Goal: Task Accomplishment & Management: Manage account settings

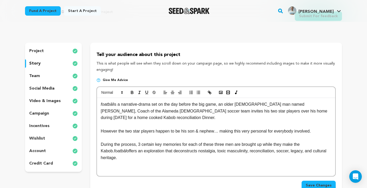
scroll to position [26, 0]
click at [47, 101] on p "video & images" at bounding box center [45, 101] width 32 height 6
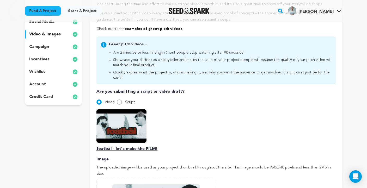
scroll to position [106, 0]
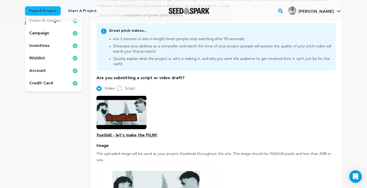
click at [141, 100] on icon at bounding box center [141, 102] width 4 height 4
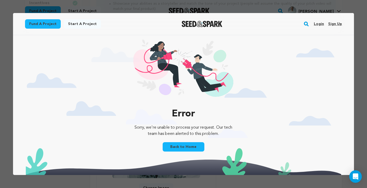
scroll to position [0, 0]
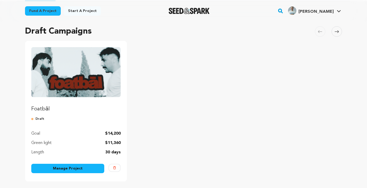
click at [72, 166] on link "Manage Project" at bounding box center [67, 168] width 73 height 9
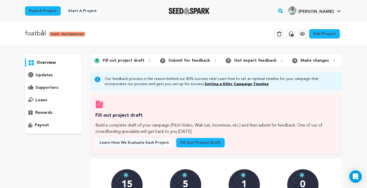
click at [41, 77] on p "updates" at bounding box center [43, 75] width 17 height 6
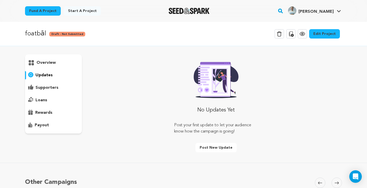
click at [43, 63] on p "overview" at bounding box center [46, 63] width 19 height 6
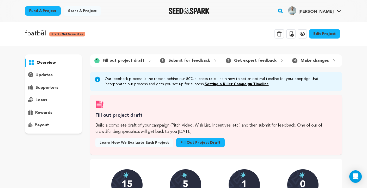
click at [322, 34] on link "Edit Project" at bounding box center [324, 33] width 31 height 9
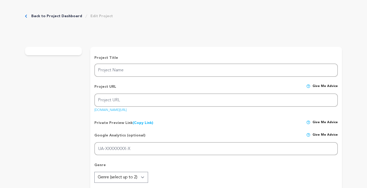
type input "foatbāl"
type input "foatbal"
type input "On the day before the big game, a soccer coach invites his two star players ove…"
type textarea "the breeze flows upon remembering where we started & where we ended, but we can…"
type textarea "films about men isn’t a new thing. however, we strive to be honest & transparen…"
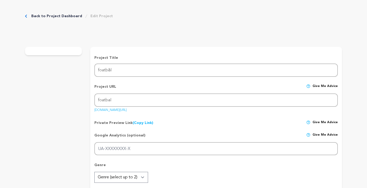
type textarea "NEVINfilm, our independent film production company + safariiiCAMP, an artist's …"
radio input "true"
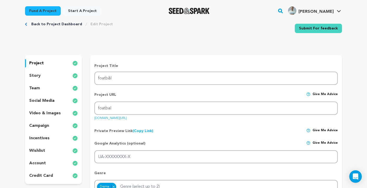
scroll to position [14, 0]
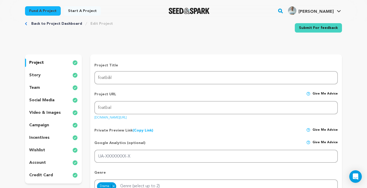
click at [39, 75] on p "story" at bounding box center [34, 75] width 11 height 6
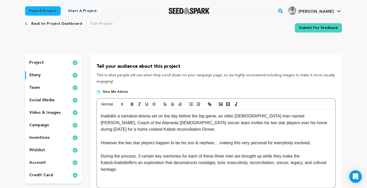
click at [43, 111] on p "video & images" at bounding box center [45, 113] width 32 height 6
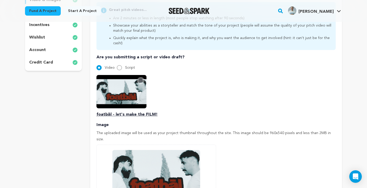
scroll to position [130, 0]
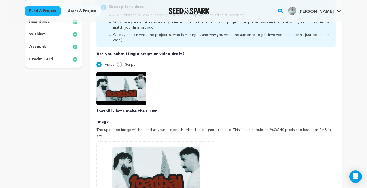
click at [139, 76] on icon at bounding box center [141, 78] width 4 height 4
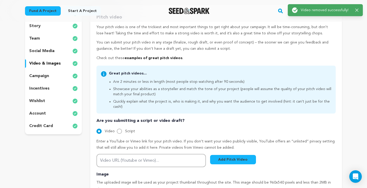
drag, startPoint x: 137, startPoint y: 88, endPoint x: 136, endPoint y: 106, distance: 18.3
click at [137, 88] on div "Pitch video Your pitch video is one of the trickiest and most important things …" at bounding box center [215, 155] width 239 height 282
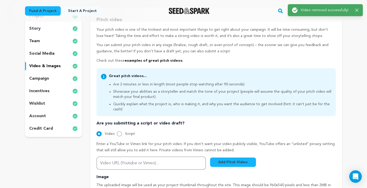
scroll to position [113, 0]
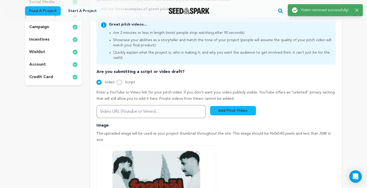
drag, startPoint x: 148, startPoint y: 93, endPoint x: 150, endPoint y: 104, distance: 11.6
click at [150, 98] on div "Enter a YouTube or Vimeo link for your pitch video. If you don’t want your vide…" at bounding box center [215, 104] width 239 height 29
click at [150, 105] on input "Video URL (Youtube or Vimeo)..." at bounding box center [151, 111] width 110 height 13
paste input "https://www.youtube.com/watch?v=o9skotzCqXw"
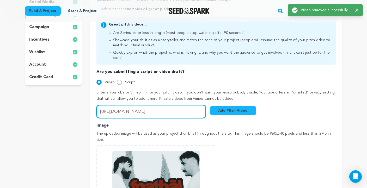
type input "https://www.youtube.com/watch?v=o9skotzCqXw"
click at [227, 107] on button "Add Pitch Video" at bounding box center [233, 110] width 46 height 9
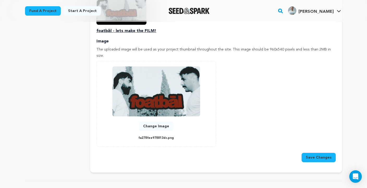
scroll to position [213, 0]
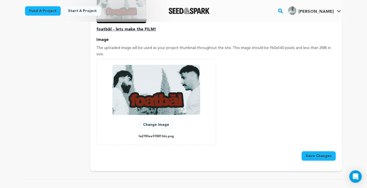
click at [318, 152] on button "Save Changes" at bounding box center [319, 156] width 34 height 9
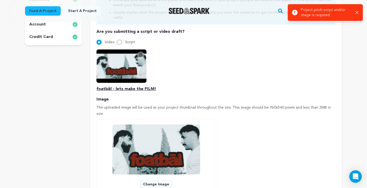
scroll to position [147, 0]
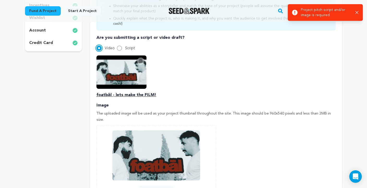
click at [98, 46] on input "Video" at bounding box center [98, 48] width 5 height 5
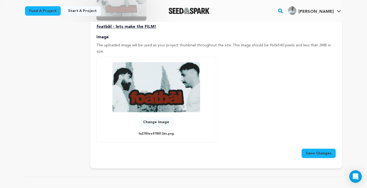
scroll to position [234, 0]
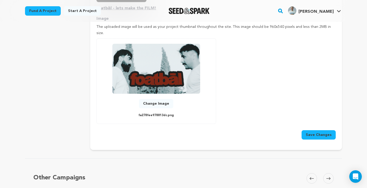
click at [324, 130] on button "Save Changes" at bounding box center [319, 134] width 34 height 9
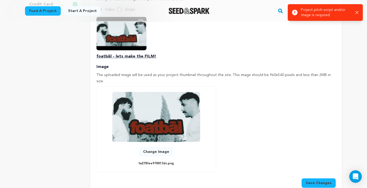
click at [162, 126] on img at bounding box center [156, 117] width 88 height 50
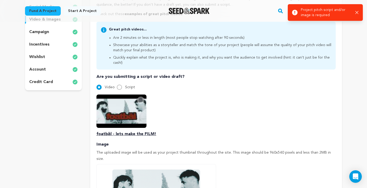
scroll to position [106, 0]
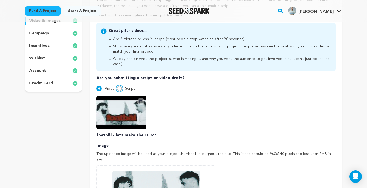
click at [119, 86] on input "Script" at bounding box center [119, 88] width 5 height 5
radio input "true"
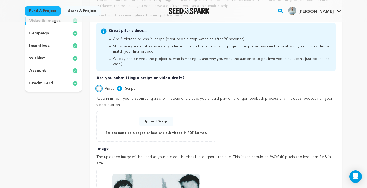
click at [99, 86] on input "Video" at bounding box center [98, 88] width 5 height 5
radio input "true"
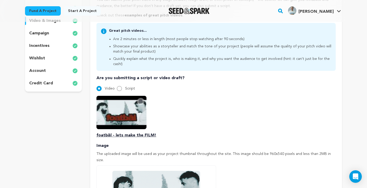
click at [141, 100] on icon at bounding box center [141, 102] width 4 height 4
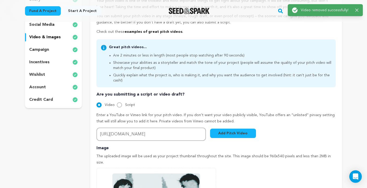
scroll to position [95, 0]
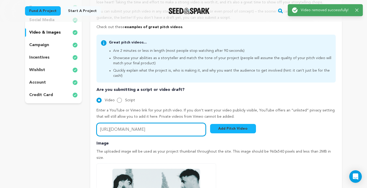
click at [168, 125] on input "https://www.youtube.com/watch?v=o9skotzCqXw" at bounding box center [151, 129] width 110 height 13
drag, startPoint x: 198, startPoint y: 125, endPoint x: 71, endPoint y: 113, distance: 128.1
click at [71, 113] on div "project story team social media video & images campaign incentives wishlist" at bounding box center [183, 124] width 317 height 301
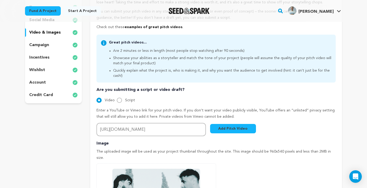
click at [243, 124] on button "Add Pitch Video" at bounding box center [233, 128] width 46 height 9
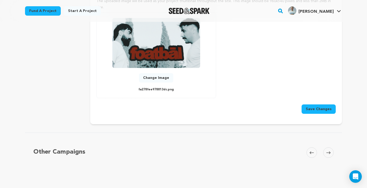
scroll to position [279, 0]
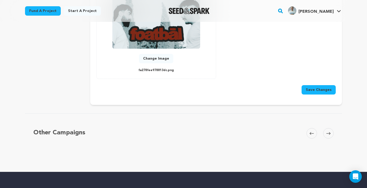
click at [323, 85] on button "Save Changes" at bounding box center [319, 89] width 34 height 9
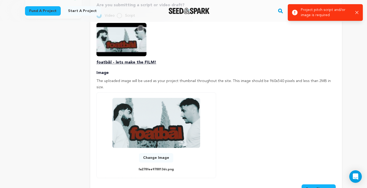
scroll to position [0, 0]
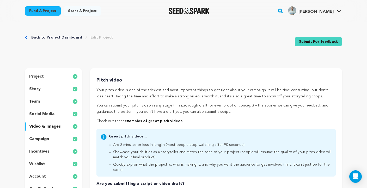
scroll to position [165, 0]
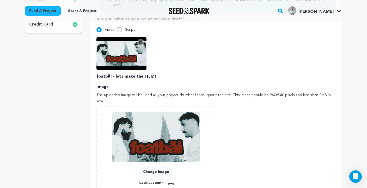
click at [140, 41] on icon at bounding box center [141, 43] width 4 height 4
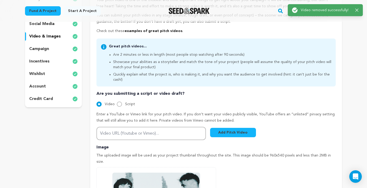
scroll to position [97, 0]
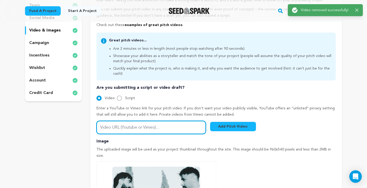
click at [139, 124] on input "Video URL (Youtube or Vimeo)..." at bounding box center [151, 127] width 110 height 13
paste input "https://www.youtube.com/watch?v=o9skotzCqXw"
type input "https://www.youtube.com/watch?v=o9skotzCqXw"
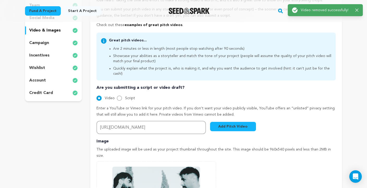
click at [218, 122] on button "Add Pitch Video" at bounding box center [233, 126] width 46 height 9
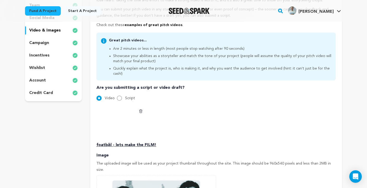
scroll to position [214, 0]
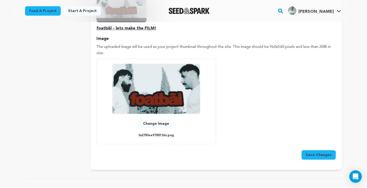
click at [312, 150] on button "Save Changes" at bounding box center [319, 154] width 34 height 9
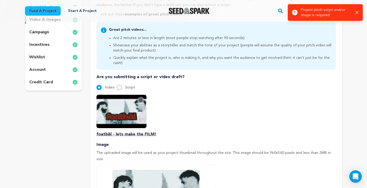
scroll to position [168, 0]
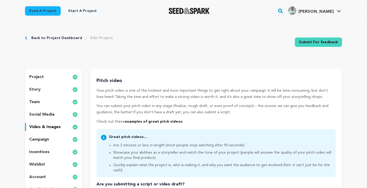
scroll to position [190, 0]
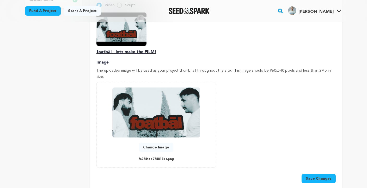
click at [120, 55] on p "foatbāl - lets make the FILM!" at bounding box center [215, 52] width 239 height 6
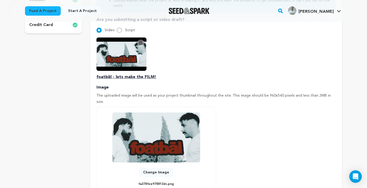
click at [120, 46] on img at bounding box center [121, 54] width 50 height 33
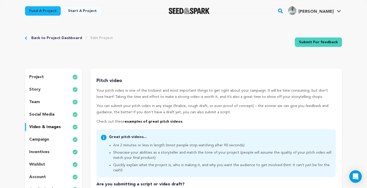
click at [42, 37] on link "Back to Project Dashboard" at bounding box center [56, 37] width 51 height 5
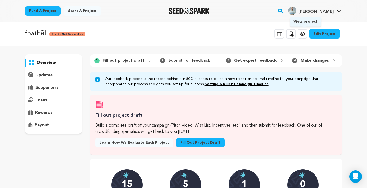
click at [303, 34] on icon at bounding box center [303, 34] width 2 height 2
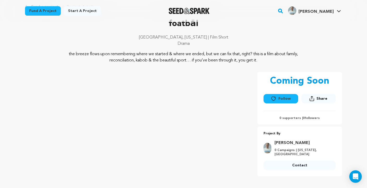
scroll to position [61, 0]
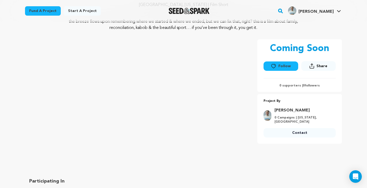
click at [290, 155] on div "Coming Soon Follow Following Share 0" at bounding box center [299, 102] width 85 height 126
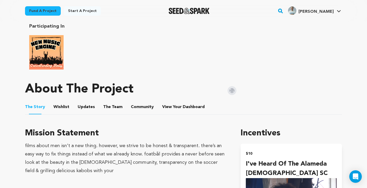
scroll to position [242, 0]
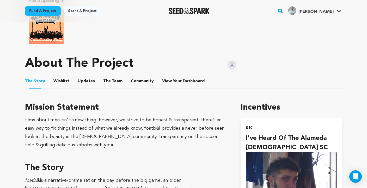
click at [153, 71] on div "About The Project" at bounding box center [130, 63] width 211 height 21
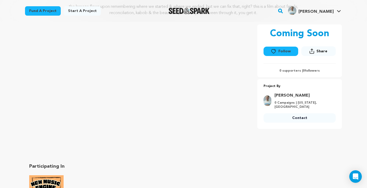
scroll to position [0, 0]
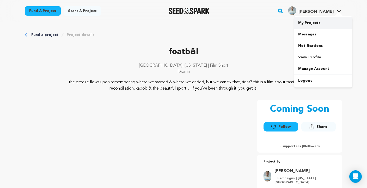
click at [315, 24] on link "My Projects" at bounding box center [323, 22] width 58 height 11
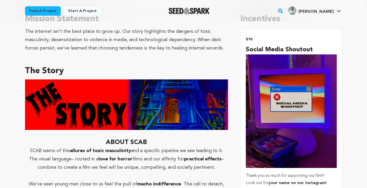
scroll to position [302, 0]
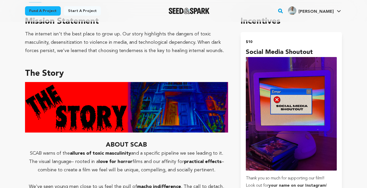
click at [123, 51] on div "The internet isn’t the best place to grow up. Our story highlights the dangers …" at bounding box center [126, 42] width 203 height 25
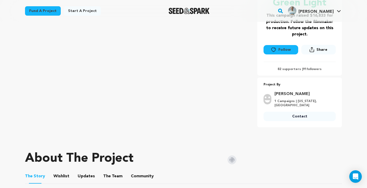
scroll to position [120, 0]
click at [64, 177] on button "Wishlist" at bounding box center [61, 178] width 13 height 13
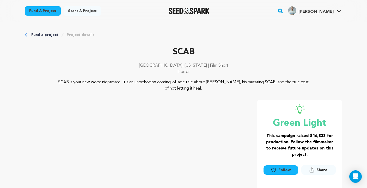
scroll to position [246, 0]
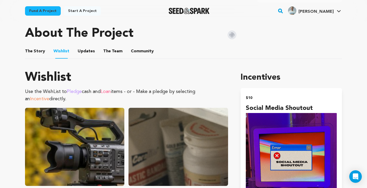
click at [86, 51] on button "Updates" at bounding box center [86, 52] width 13 height 13
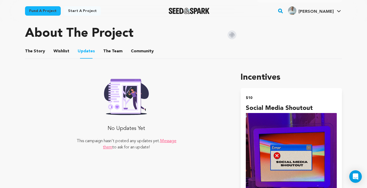
click at [111, 55] on button "The Team" at bounding box center [113, 52] width 13 height 13
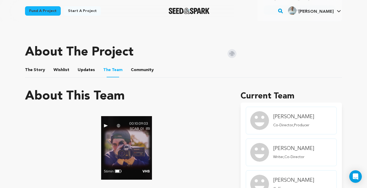
scroll to position [222, 0]
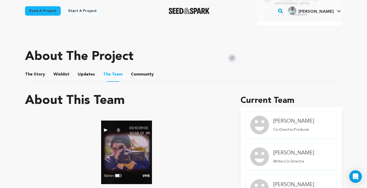
click at [32, 75] on button "The Story" at bounding box center [35, 75] width 13 height 13
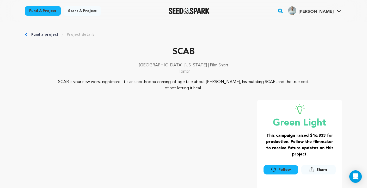
scroll to position [7, 0]
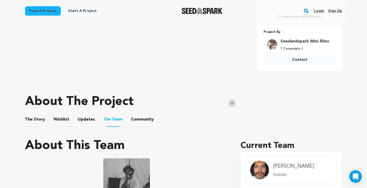
scroll to position [192, 0]
click at [34, 120] on button "The Story" at bounding box center [35, 120] width 13 height 13
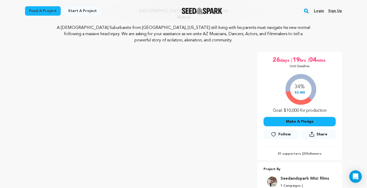
scroll to position [52, 0]
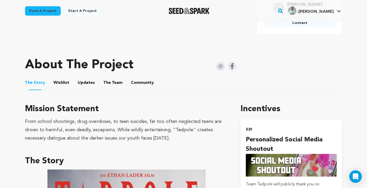
scroll to position [237, 0]
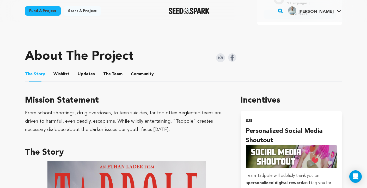
click at [108, 70] on button "The Team" at bounding box center [113, 75] width 13 height 13
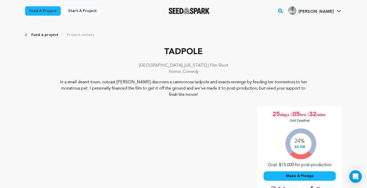
click at [284, 11] on rect "button" at bounding box center [280, 11] width 6 height 6
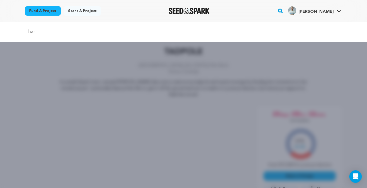
click at [73, 32] on input "har" at bounding box center [183, 32] width 317 height 8
type input "harami salami"
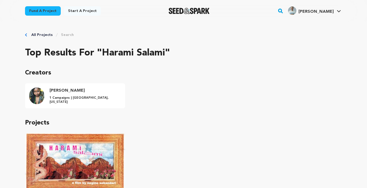
scroll to position [59, 0]
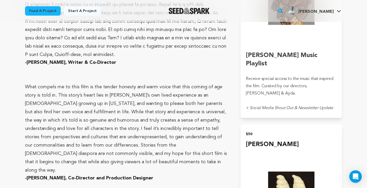
scroll to position [579, 0]
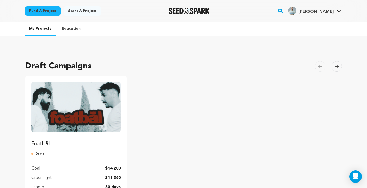
scroll to position [62, 0]
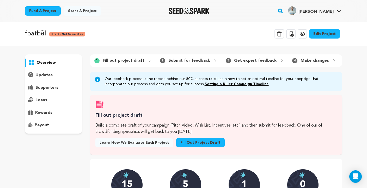
click at [316, 33] on link "Edit Project" at bounding box center [324, 33] width 31 height 9
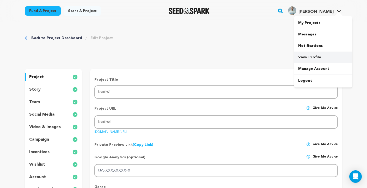
click at [312, 55] on link "View Profile" at bounding box center [323, 57] width 58 height 11
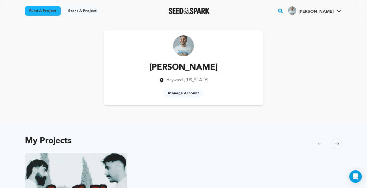
click at [179, 93] on link "Manage Account" at bounding box center [183, 93] width 39 height 9
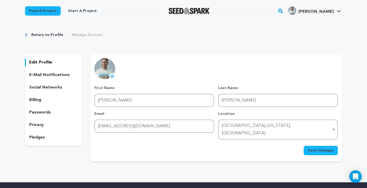
drag, startPoint x: 117, startPoint y: 74, endPoint x: 114, endPoint y: 75, distance: 3.7
click at [117, 75] on div "uploading spinner upload profile image First Name First Name [PERSON_NAME] Last…" at bounding box center [216, 106] width 244 height 97
click at [112, 75] on icon at bounding box center [112, 76] width 4 height 4
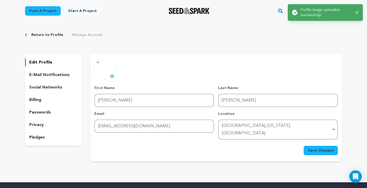
click at [111, 74] on icon at bounding box center [112, 76] width 4 height 4
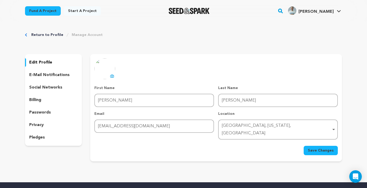
click at [317, 148] on span "Save Changes" at bounding box center [321, 150] width 26 height 5
drag, startPoint x: 144, startPoint y: 148, endPoint x: 326, endPoint y: 140, distance: 183.0
click at [144, 148] on div "Save Changes" at bounding box center [216, 150] width 244 height 9
click at [327, 148] on span "Save Changes" at bounding box center [321, 150] width 26 height 5
